Goal: Information Seeking & Learning: Check status

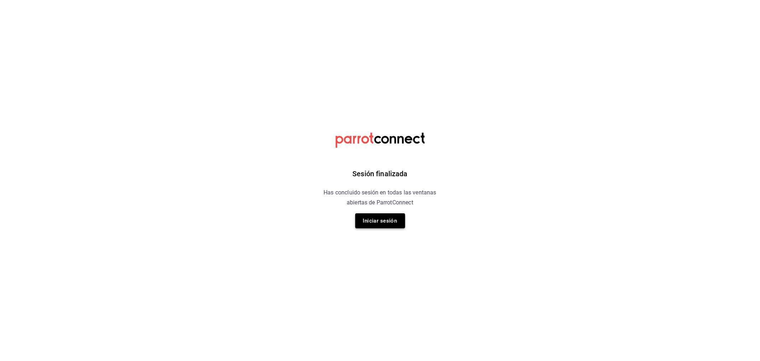
click at [366, 217] on button "Iniciar sesión" at bounding box center [380, 220] width 50 height 15
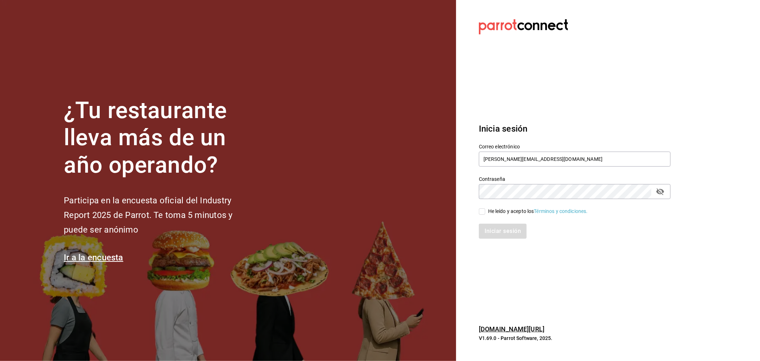
click at [482, 209] on input "He leído y acepto los Términos y condiciones." at bounding box center [482, 211] width 6 height 6
checkbox input "true"
click at [510, 231] on button "Iniciar sesión" at bounding box center [503, 230] width 48 height 15
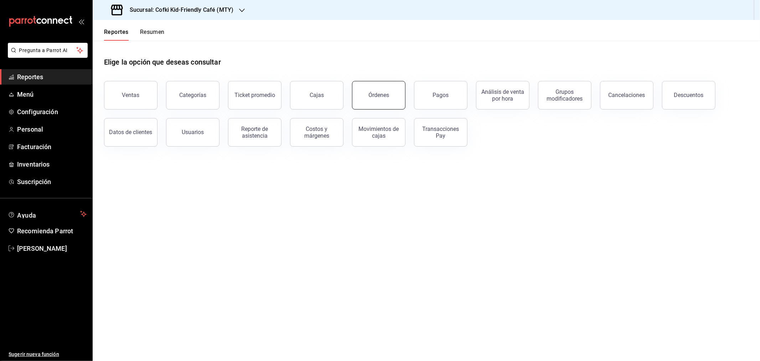
click at [386, 101] on button "Órdenes" at bounding box center [378, 95] width 53 height 29
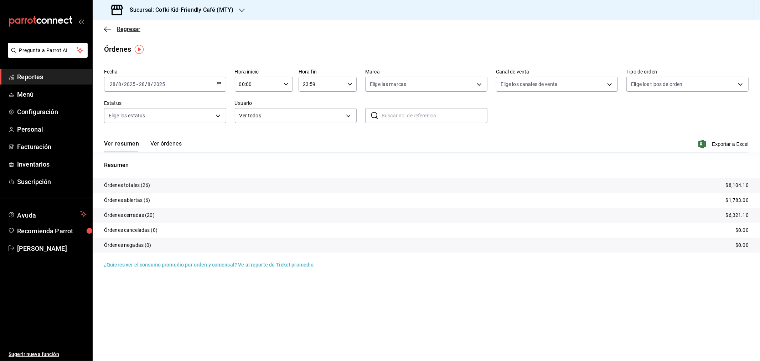
click at [136, 27] on span "Regresar" at bounding box center [129, 29] width 24 height 7
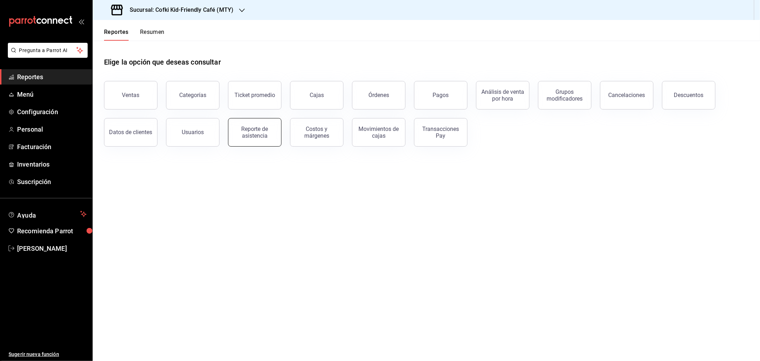
click at [247, 136] on div "Reporte de asistencia" at bounding box center [255, 132] width 44 height 14
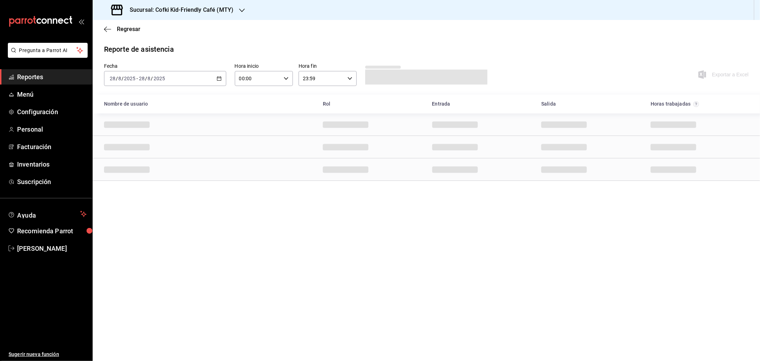
click at [243, 10] on icon "button" at bounding box center [242, 11] width 6 height 4
click at [179, 42] on div "Cofki Cafe ([GEOGRAPHIC_DATA])" at bounding box center [146, 47] width 107 height 16
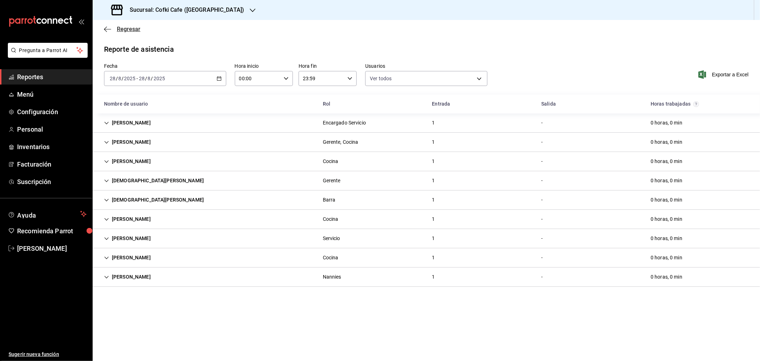
click at [119, 29] on span "Regresar" at bounding box center [129, 29] width 24 height 7
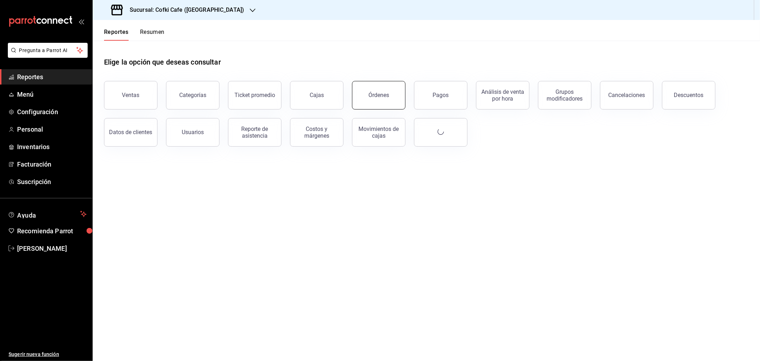
click at [368, 102] on button "Órdenes" at bounding box center [378, 95] width 53 height 29
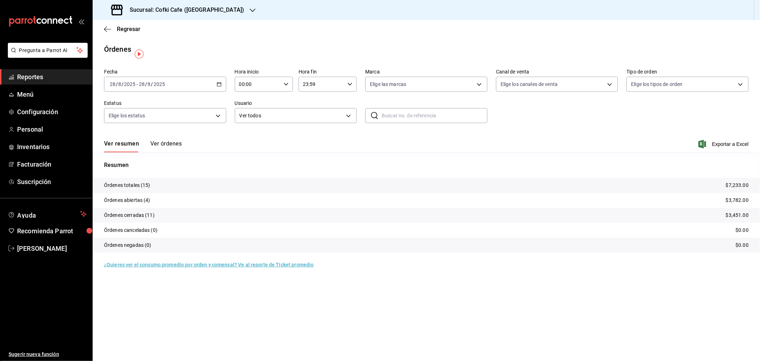
click at [213, 10] on h3 "Sucursal: Cofki Cafe ([GEOGRAPHIC_DATA])" at bounding box center [184, 10] width 120 height 9
click at [159, 34] on span "Cofki Kid-Friendly Café (MTY)" at bounding box center [131, 30] width 66 height 7
click at [130, 83] on input "2025" at bounding box center [130, 84] width 12 height 6
click at [124, 121] on span "Ayer" at bounding box center [137, 121] width 55 height 7
click at [717, 147] on span "Exportar a Excel" at bounding box center [724, 144] width 49 height 9
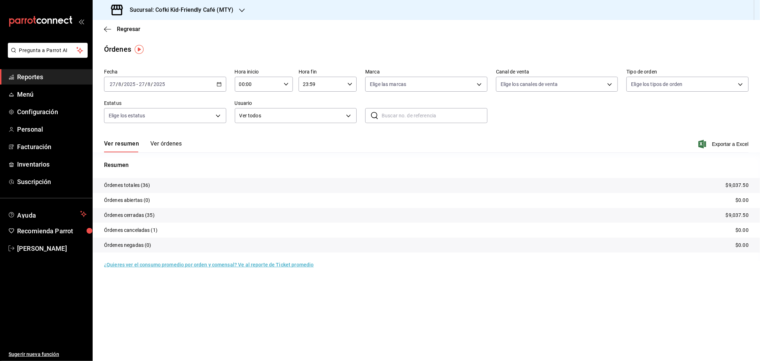
click at [557, 144] on div "Ver resumen Ver órdenes Exportar a Excel" at bounding box center [426, 142] width 645 height 21
click at [229, 9] on h3 "Sucursal: Cofki Kid-Friendly Café (MTY)" at bounding box center [178, 10] width 109 height 9
click at [177, 44] on div "Cofki Cafe ([GEOGRAPHIC_DATA])" at bounding box center [146, 46] width 96 height 7
click at [722, 143] on span "Exportar a Excel" at bounding box center [724, 144] width 49 height 9
click at [189, 10] on h3 "Sucursal: Cofki Cafe ([GEOGRAPHIC_DATA])" at bounding box center [184, 10] width 120 height 9
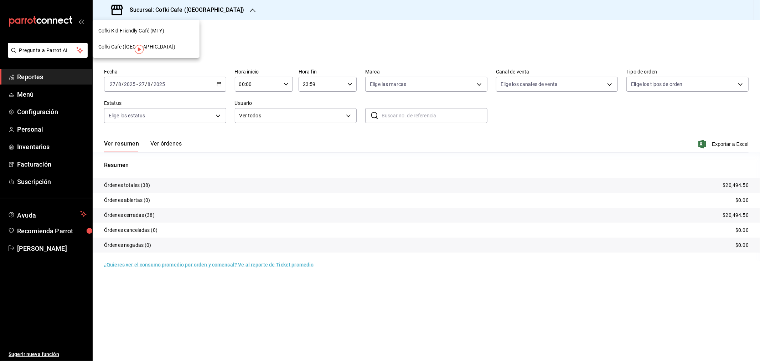
drag, startPoint x: 219, startPoint y: 72, endPoint x: 145, endPoint y: 51, distance: 77.1
click at [219, 71] on div at bounding box center [380, 180] width 760 height 361
click at [124, 30] on span "Regresar" at bounding box center [129, 29] width 24 height 7
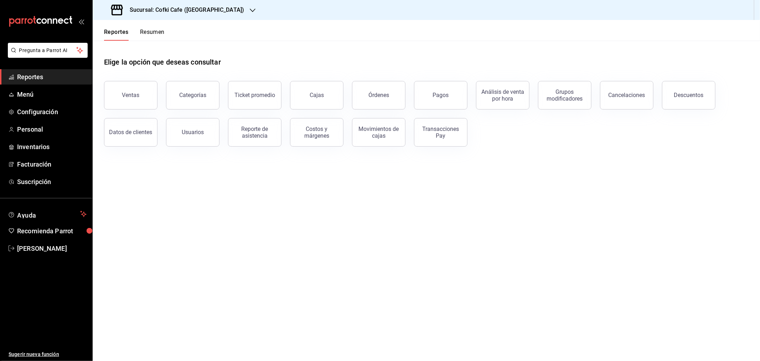
click at [139, 93] on button "Ventas" at bounding box center [130, 95] width 53 height 29
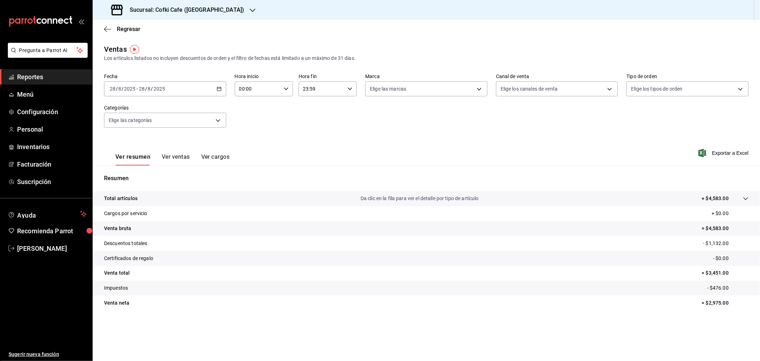
click at [170, 96] on div "[DATE] [DATE] - [DATE] [DATE]" at bounding box center [165, 88] width 122 height 15
click at [120, 122] on li "Ayer" at bounding box center [137, 126] width 67 height 16
click at [194, 8] on h3 "Sucursal: Cofki Cafe ([GEOGRAPHIC_DATA])" at bounding box center [184, 10] width 120 height 9
click at [167, 29] on div "Cofki Kid-Friendly Café (MTY)" at bounding box center [146, 30] width 96 height 7
click at [132, 29] on span "Regresar" at bounding box center [129, 29] width 24 height 7
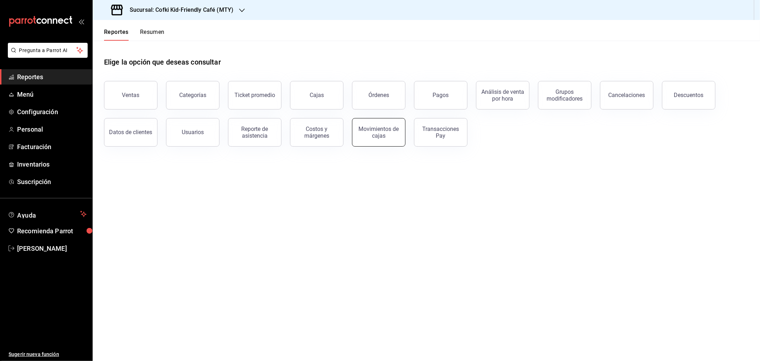
click at [376, 127] on div "Movimientos de cajas" at bounding box center [379, 132] width 44 height 14
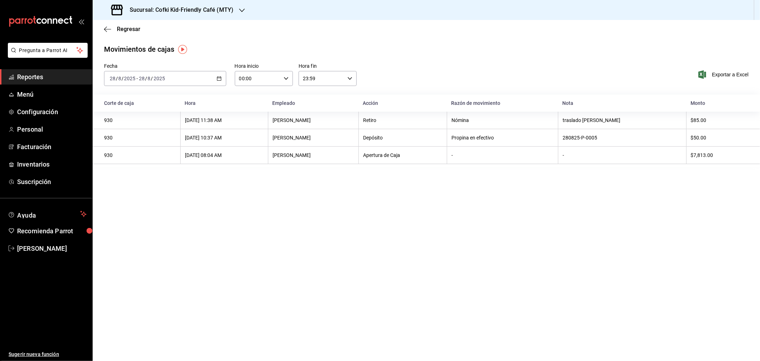
click at [148, 78] on input "8" at bounding box center [150, 79] width 4 height 6
click at [129, 115] on span "Ayer" at bounding box center [137, 115] width 55 height 7
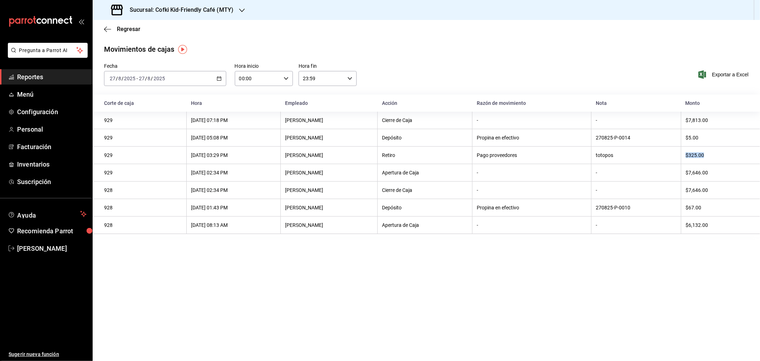
click at [721, 160] on th "$325.00" at bounding box center [720, 155] width 79 height 17
click at [220, 10] on h3 "Sucursal: Cofki Kid-Friendly Café (MTY)" at bounding box center [178, 10] width 109 height 9
click at [147, 42] on div "Cofki Cafe ([GEOGRAPHIC_DATA])" at bounding box center [146, 47] width 107 height 16
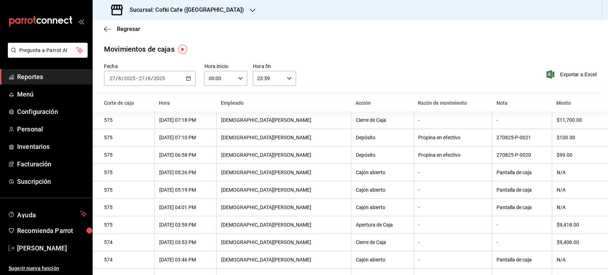
click at [67, 75] on span "Reportes" at bounding box center [52, 77] width 70 height 10
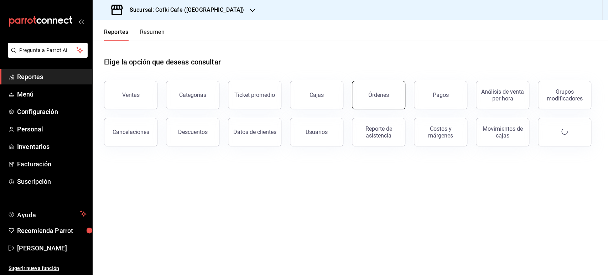
click at [376, 93] on div "Órdenes" at bounding box center [379, 95] width 21 height 7
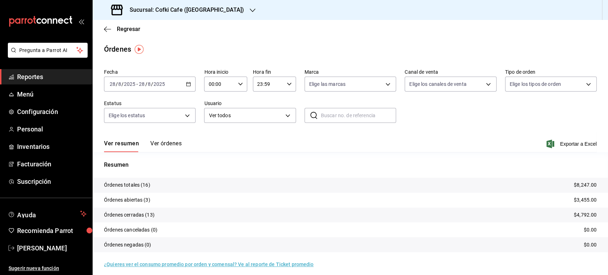
click at [202, 8] on h3 "Sucursal: Cofki Cafe ([GEOGRAPHIC_DATA])" at bounding box center [184, 10] width 120 height 9
click at [153, 24] on div "Cofki Kid-Friendly Café (MTY)" at bounding box center [146, 31] width 107 height 16
click at [127, 25] on div "Regresar" at bounding box center [351, 29] width 516 height 18
click at [127, 28] on span "Regresar" at bounding box center [129, 29] width 24 height 7
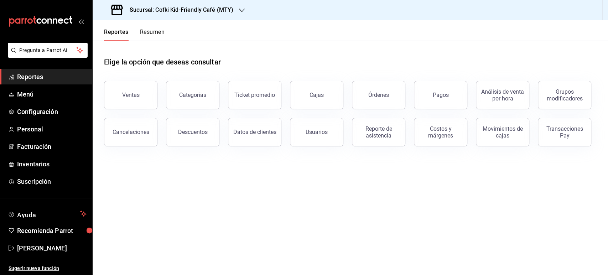
click at [368, 137] on div "Reporte de asistencia" at bounding box center [379, 132] width 44 height 14
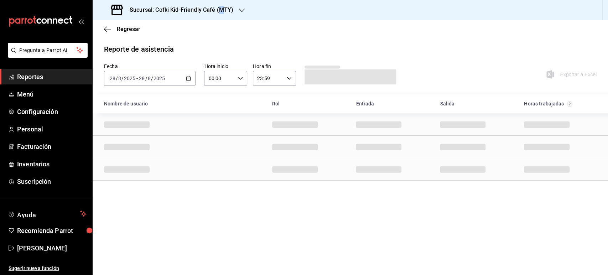
click at [221, 10] on h3 "Sucursal: Cofki Kid-Friendly Café (MTY)" at bounding box center [178, 10] width 109 height 9
click at [137, 48] on span "Cofki Cafe ([GEOGRAPHIC_DATA])" at bounding box center [136, 46] width 77 height 7
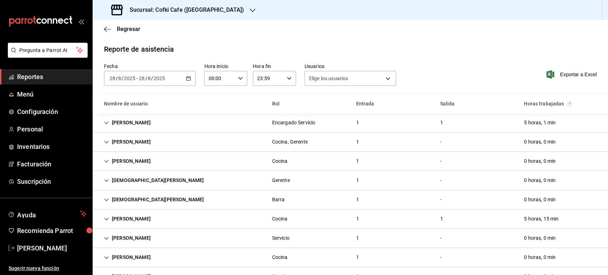
type input "1bc2234b-c368-4368-a54e-74eea6da12dd,f12cc0c2-6705-4469-b8e1-8791e53b7ea4,99d25…"
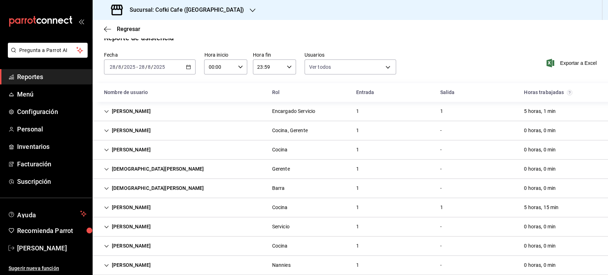
scroll to position [22, 0]
